Goal: Check status: Check status

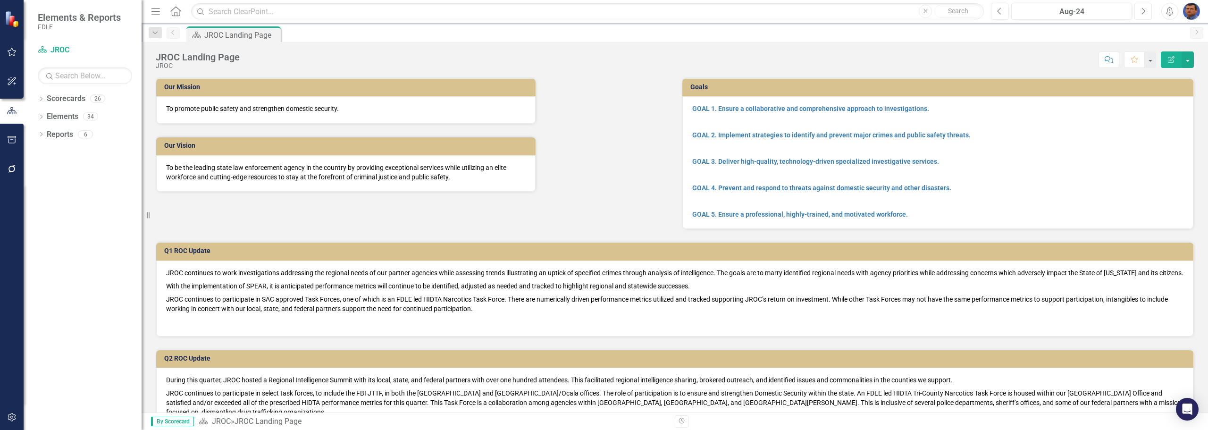
click at [1144, 14] on icon "Next" at bounding box center [1142, 11] width 5 height 8
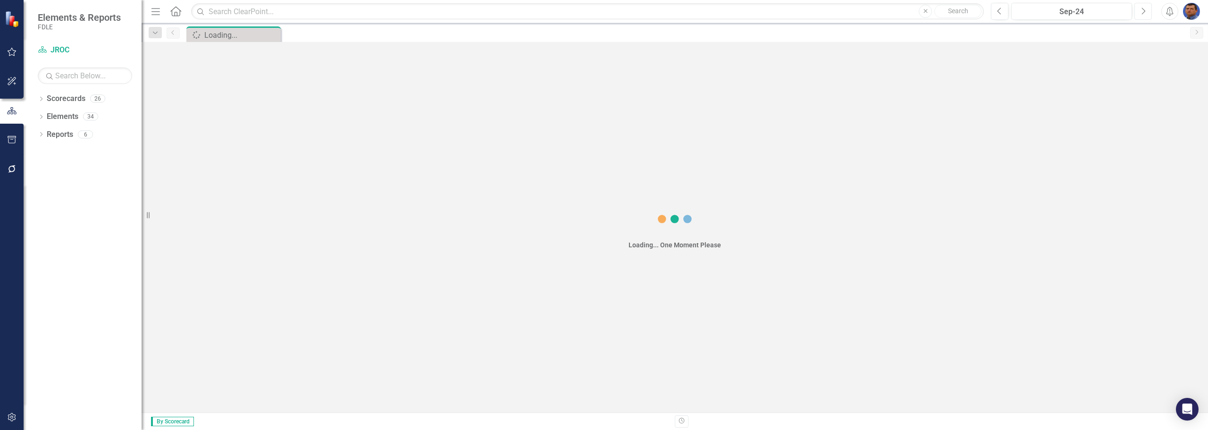
click at [1144, 14] on icon "Next" at bounding box center [1142, 11] width 5 height 8
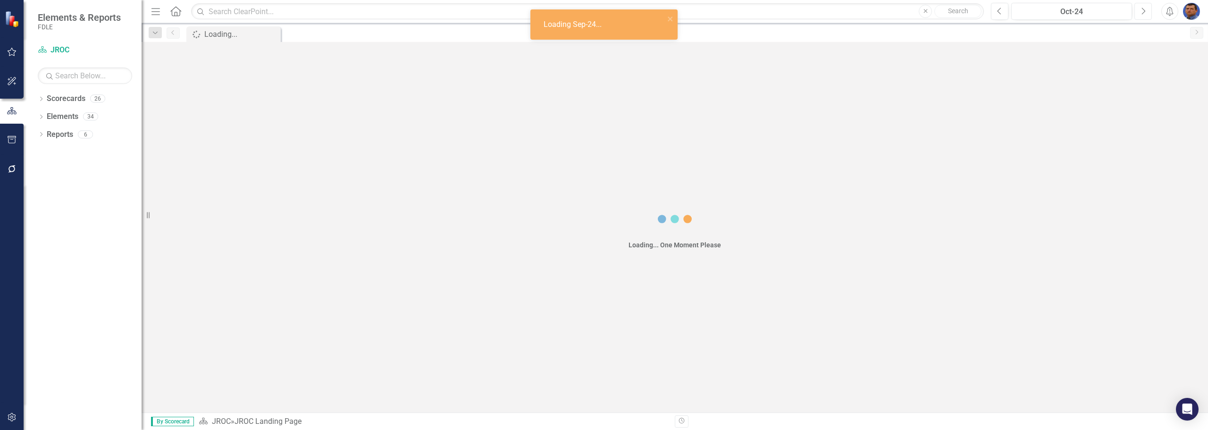
click at [1144, 14] on icon "Next" at bounding box center [1142, 11] width 5 height 8
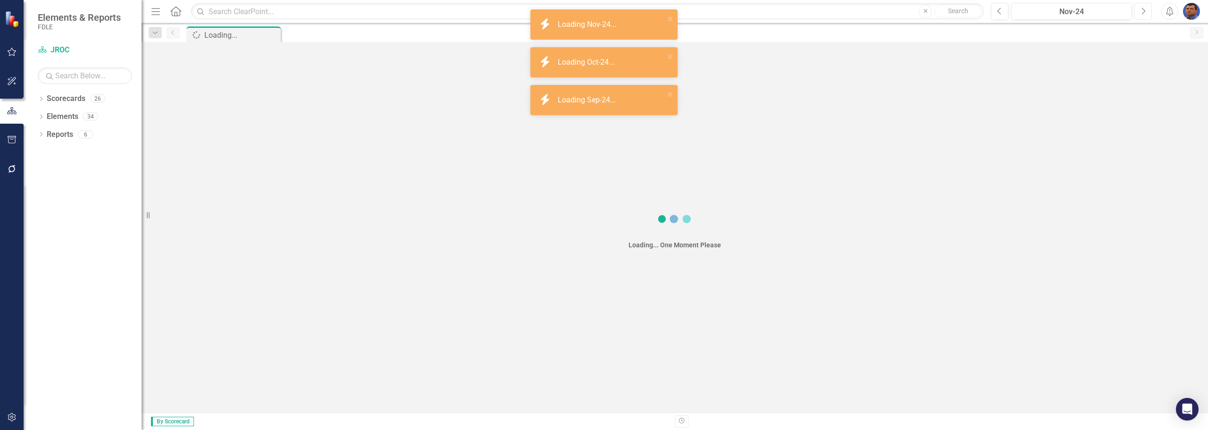
click at [1144, 14] on icon "Next" at bounding box center [1142, 11] width 5 height 8
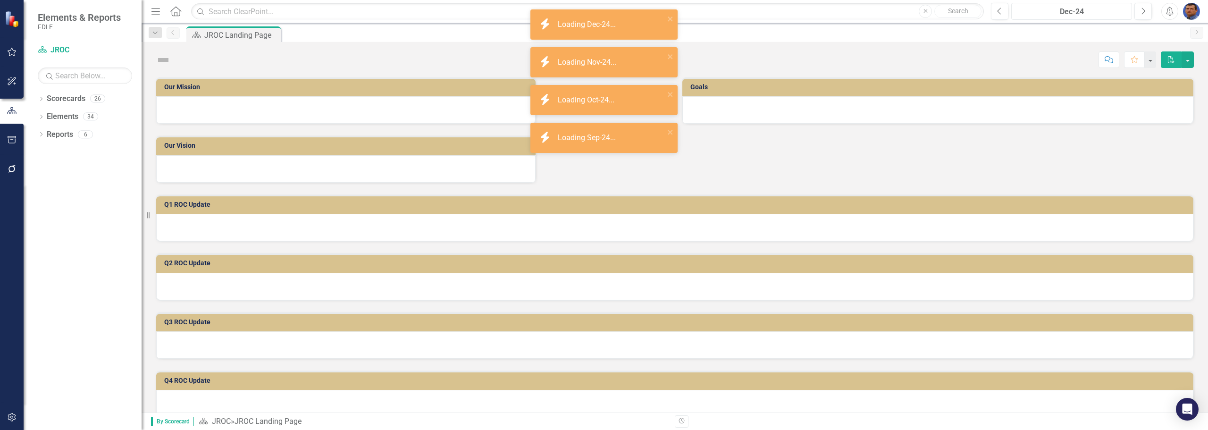
click at [1114, 9] on div "Dec-24" at bounding box center [1071, 11] width 114 height 11
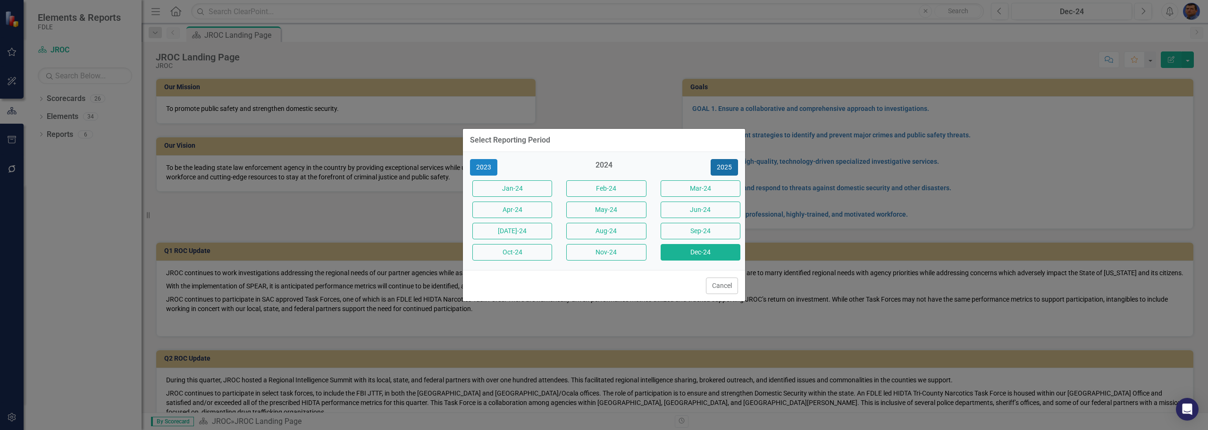
click at [720, 170] on button "2025" at bounding box center [724, 167] width 27 height 17
click at [523, 228] on button "[DATE]-25" at bounding box center [512, 231] width 80 height 17
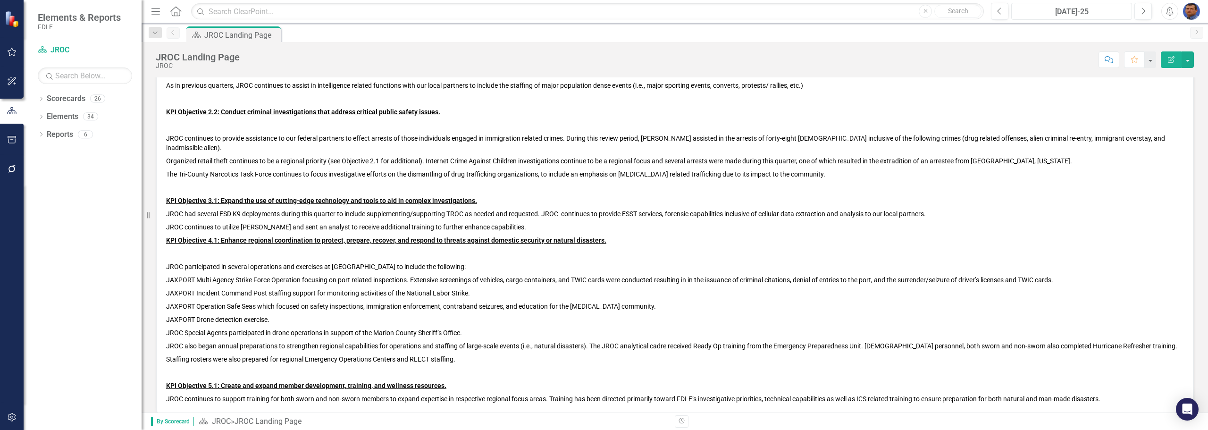
scroll to position [1227, 0]
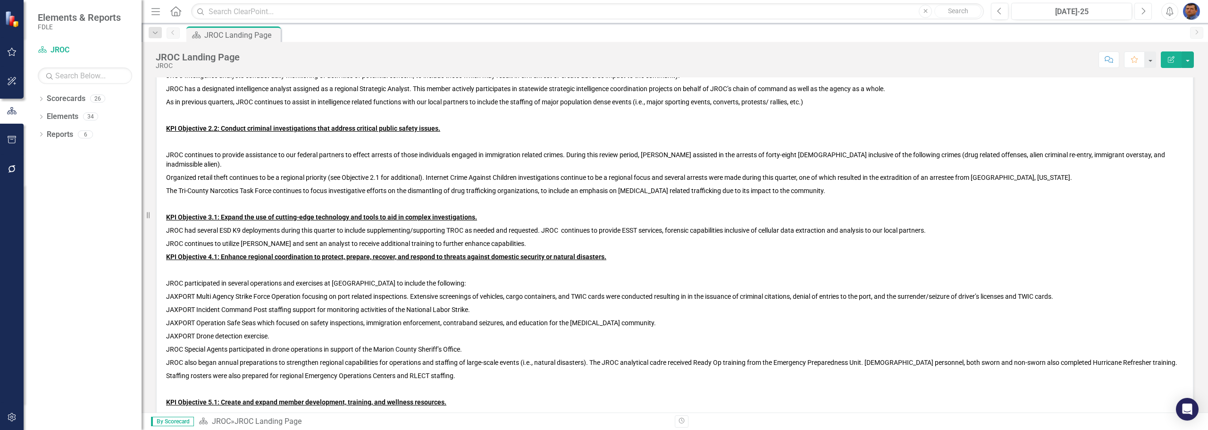
click at [1144, 14] on icon "Next" at bounding box center [1142, 11] width 5 height 8
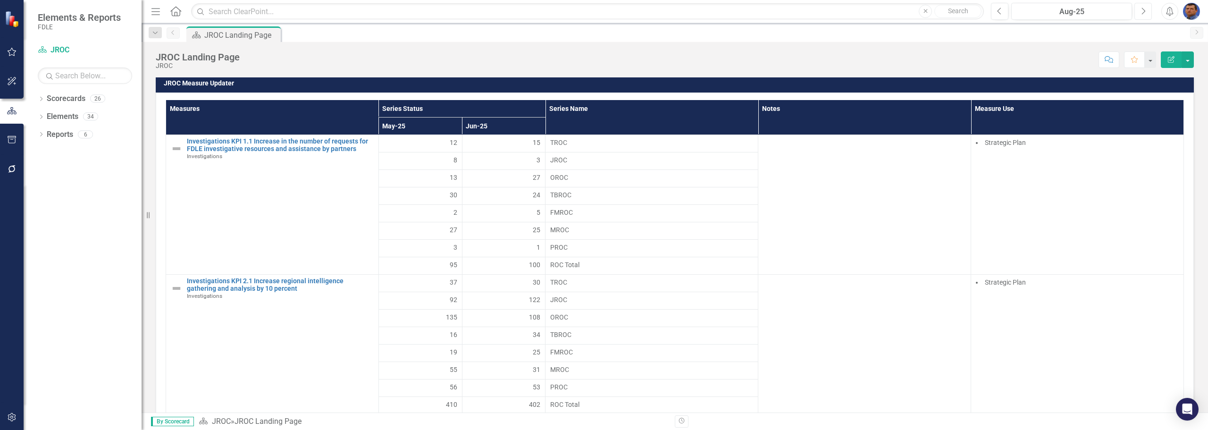
scroll to position [1604, 0]
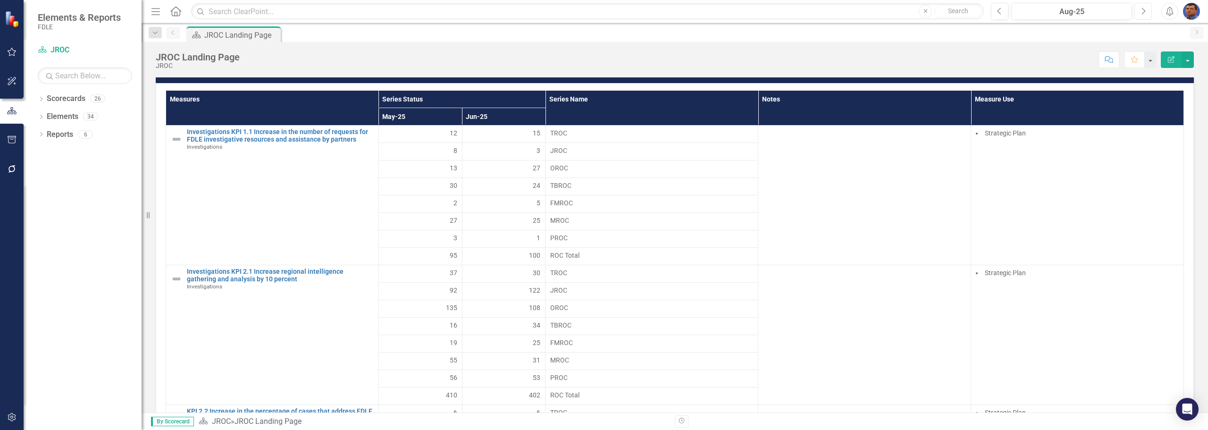
click at [1144, 9] on icon "button" at bounding box center [1144, 11] width 4 height 7
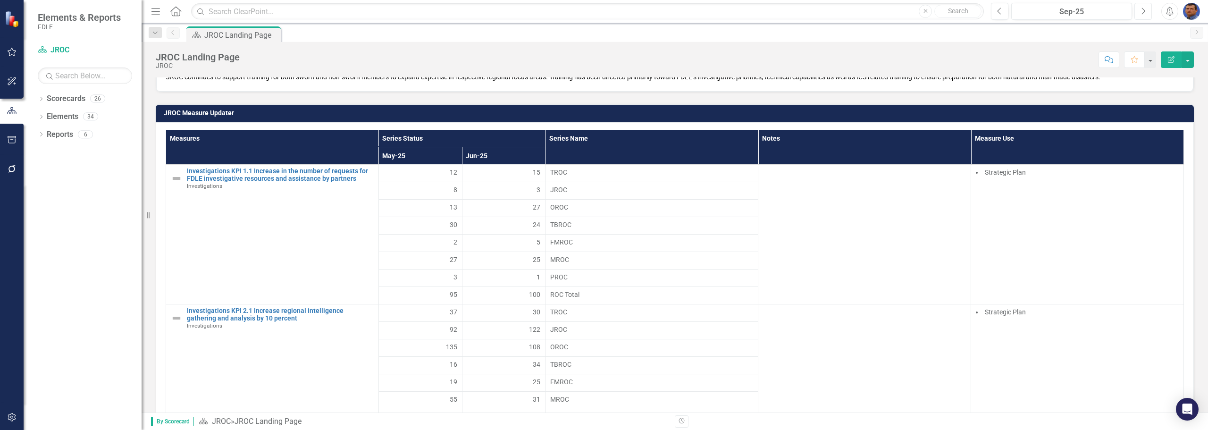
scroll to position [1557, 0]
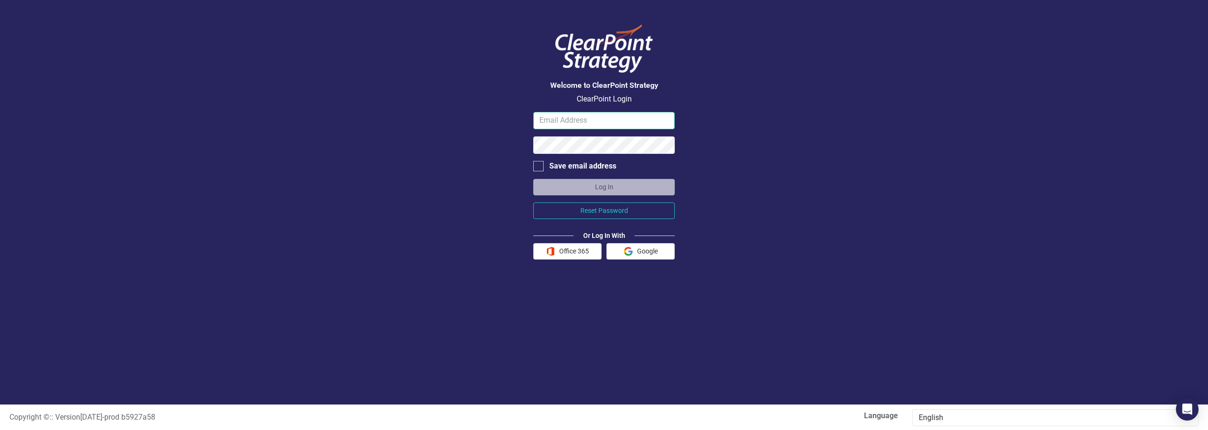
type input "[EMAIL_ADDRESS][DOMAIN_NAME][US_STATE]"
click at [618, 185] on button "Log In" at bounding box center [604, 187] width 142 height 17
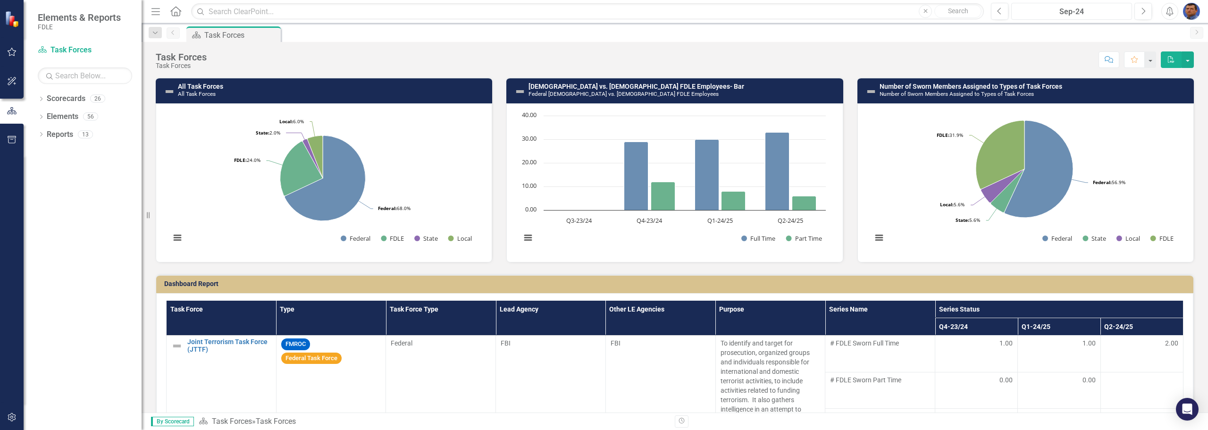
click at [1090, 7] on div "Sep-24" at bounding box center [1071, 11] width 114 height 11
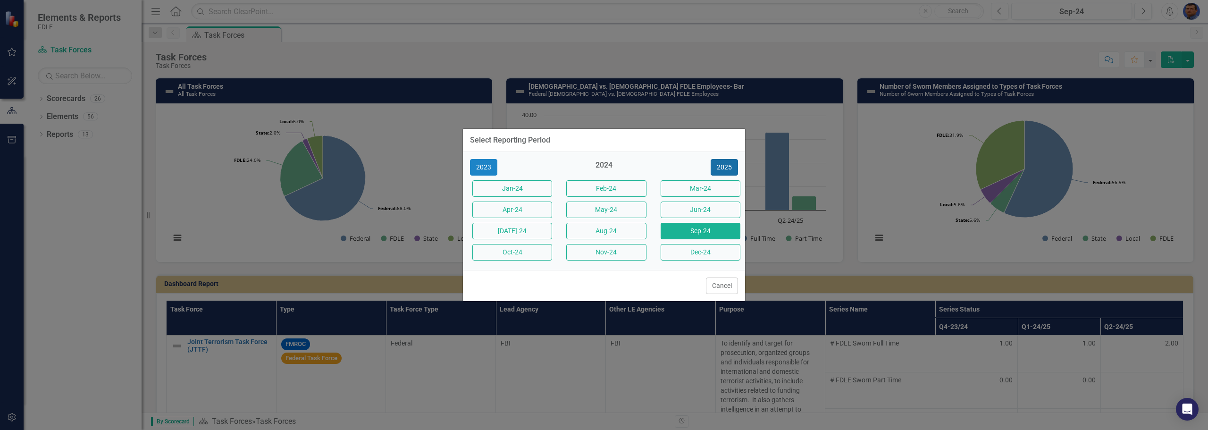
click at [724, 167] on button "2025" at bounding box center [724, 167] width 27 height 17
click at [524, 230] on button "[DATE]-25" at bounding box center [512, 231] width 80 height 17
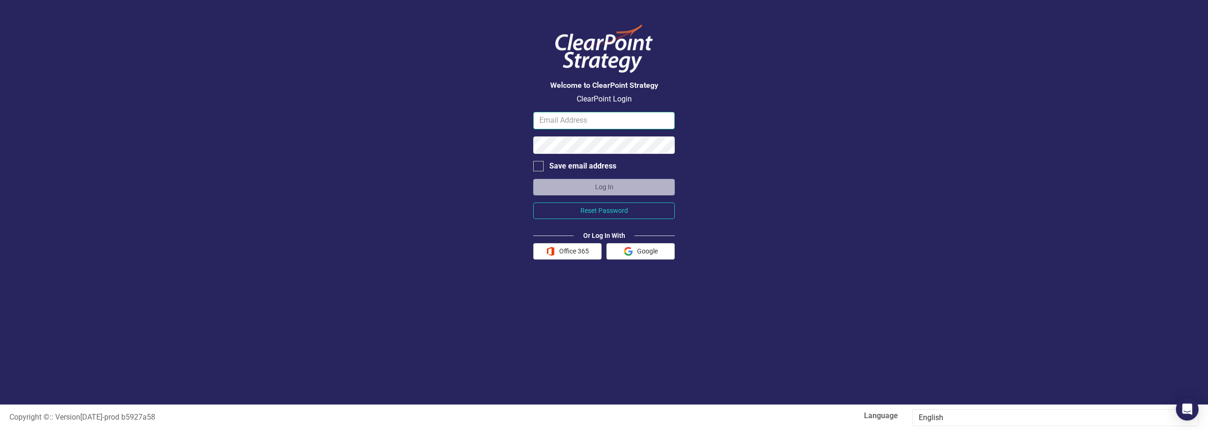
type input "[EMAIL_ADDRESS][DOMAIN_NAME][US_STATE]"
click at [583, 190] on button "Log In" at bounding box center [604, 187] width 142 height 17
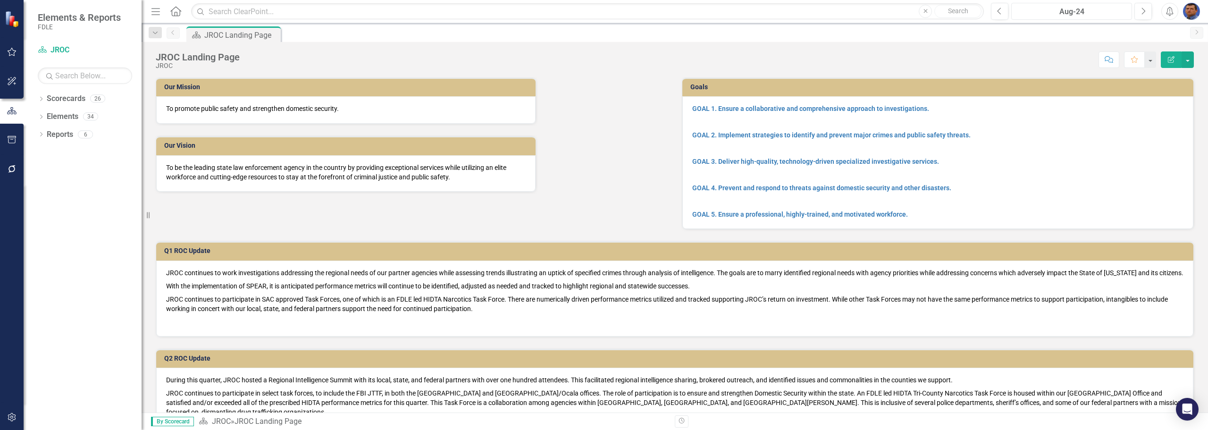
click at [1080, 10] on div "Aug-24" at bounding box center [1071, 11] width 114 height 11
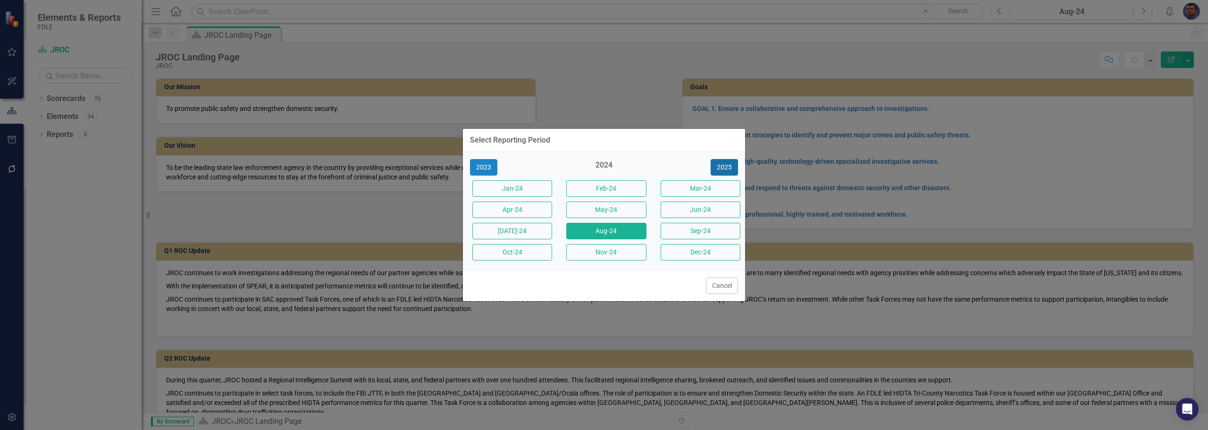
click at [723, 167] on button "2025" at bounding box center [724, 167] width 27 height 17
click at [509, 232] on button "[DATE]-25" at bounding box center [512, 231] width 80 height 17
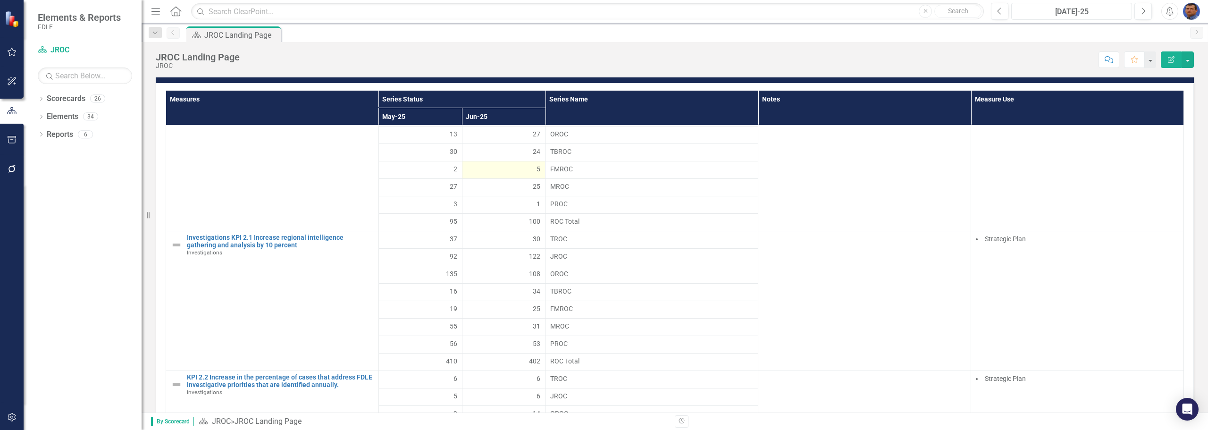
scroll to position [47, 0]
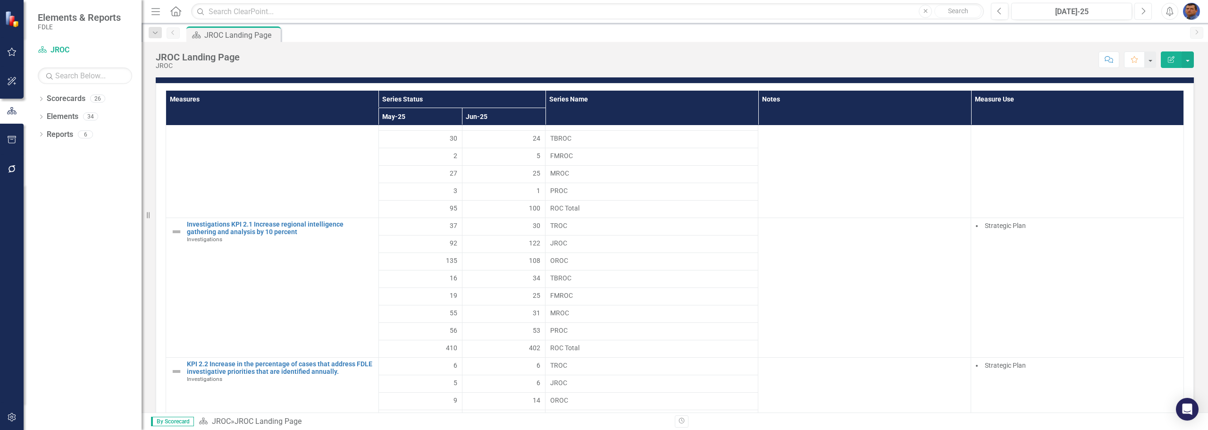
click at [1140, 10] on button "Next" at bounding box center [1142, 11] width 17 height 17
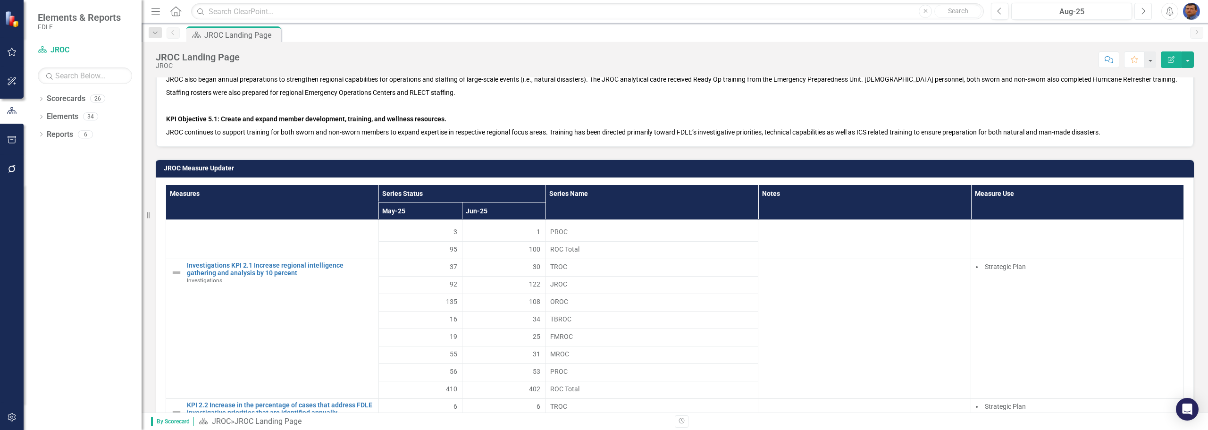
scroll to position [131, 0]
